Goal: Navigation & Orientation: Find specific page/section

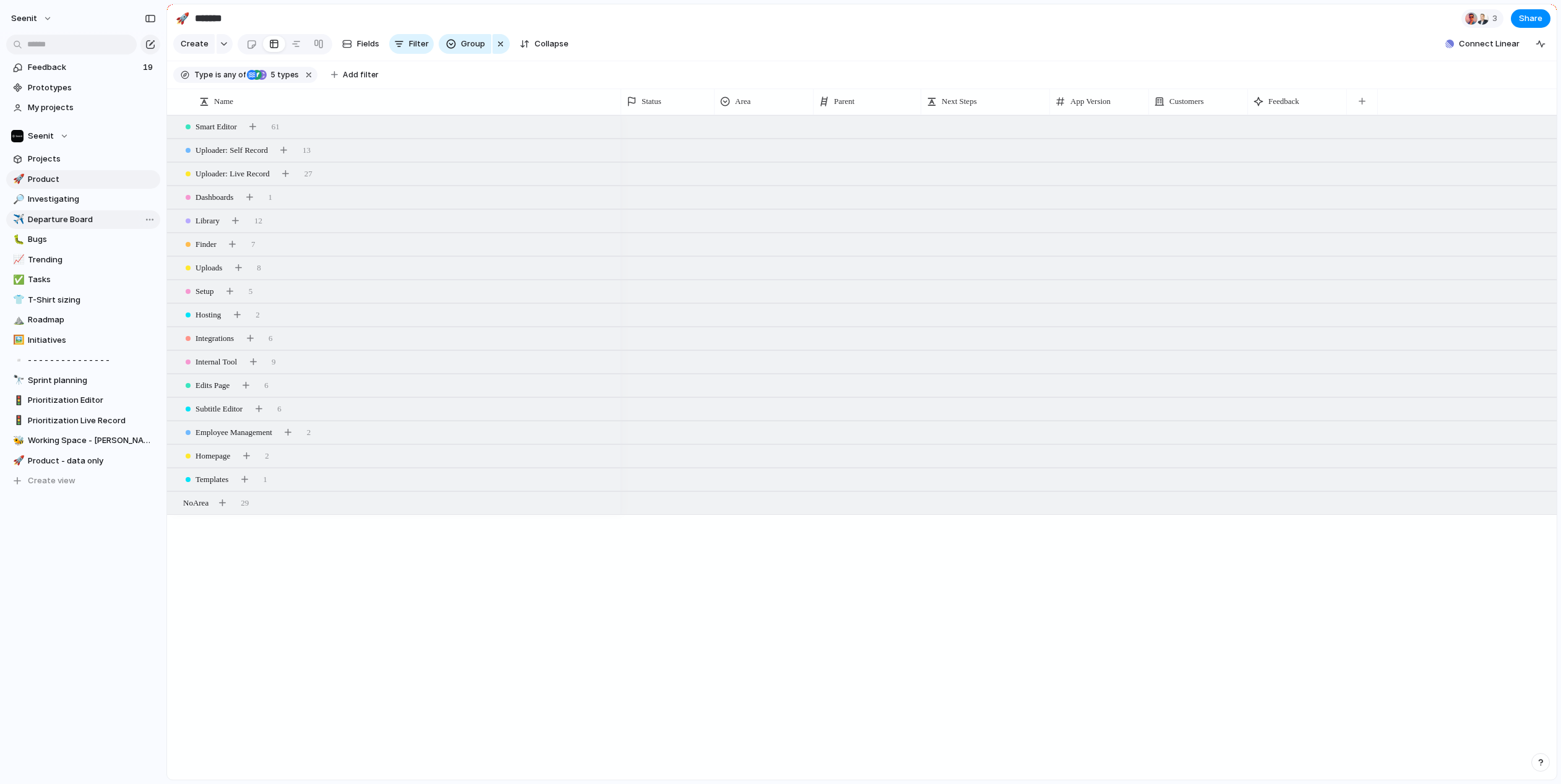
click at [42, 216] on span "Departure Board" at bounding box center [92, 220] width 128 height 12
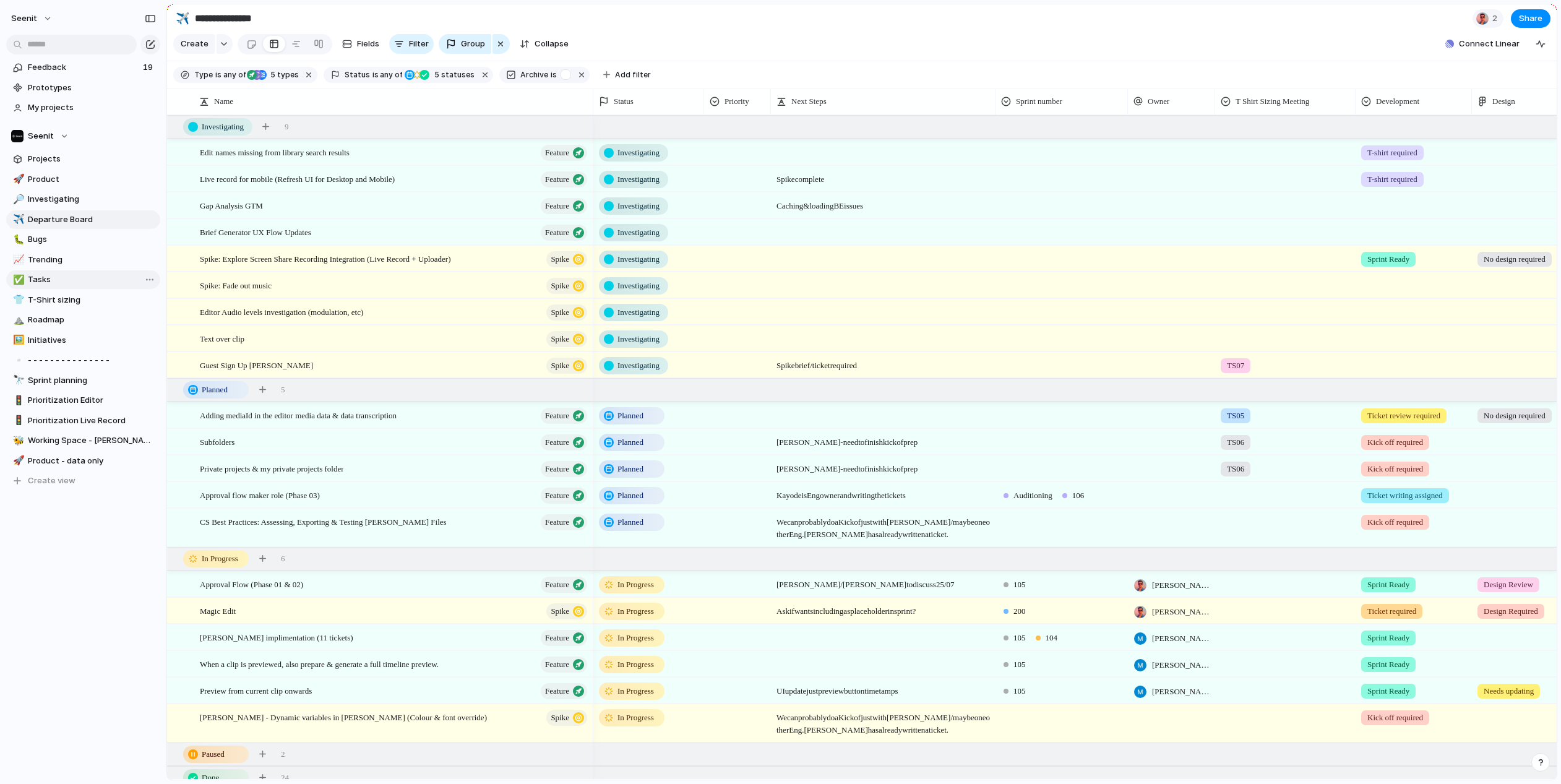
click at [39, 279] on span "Tasks" at bounding box center [92, 279] width 128 height 12
type input "*****"
